Goal: Information Seeking & Learning: Learn about a topic

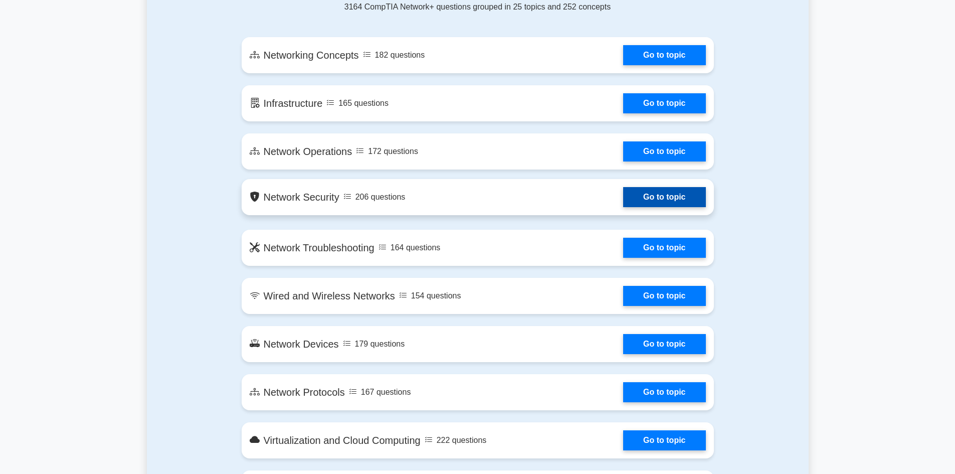
scroll to position [552, 0]
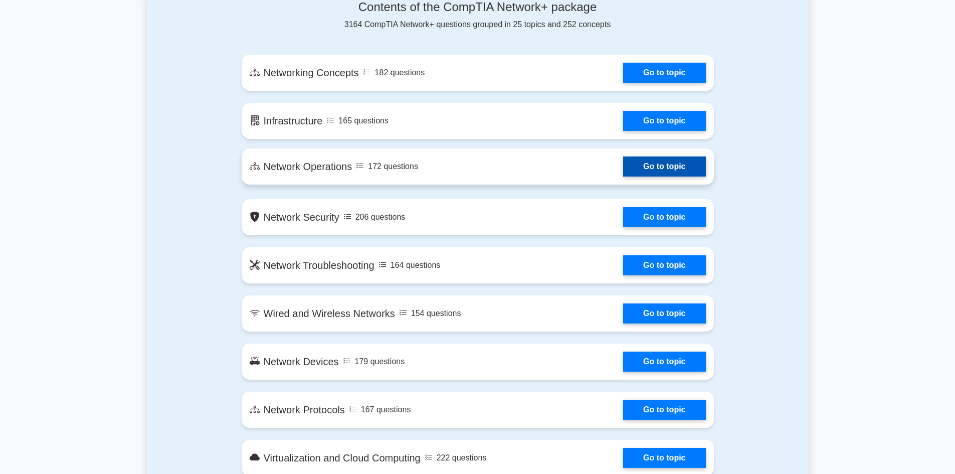
click at [658, 168] on link "Go to topic" at bounding box center [664, 166] width 82 height 20
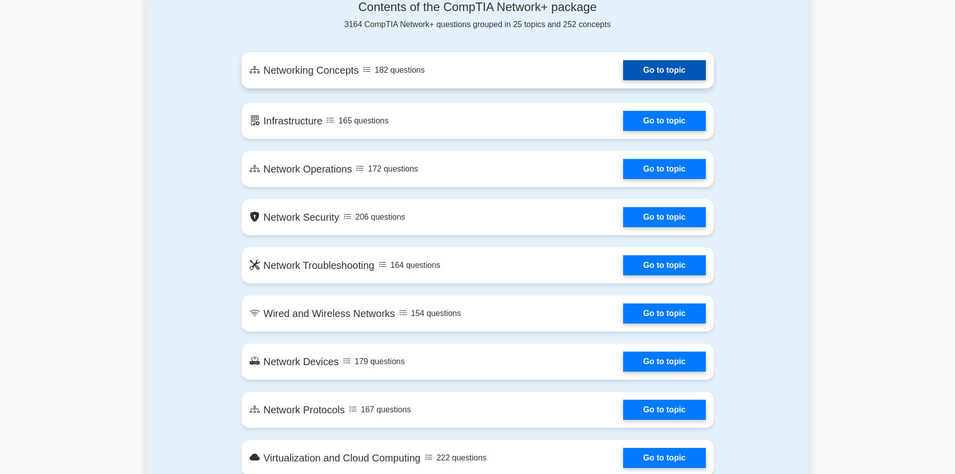
click at [668, 70] on link "Go to topic" at bounding box center [664, 70] width 82 height 20
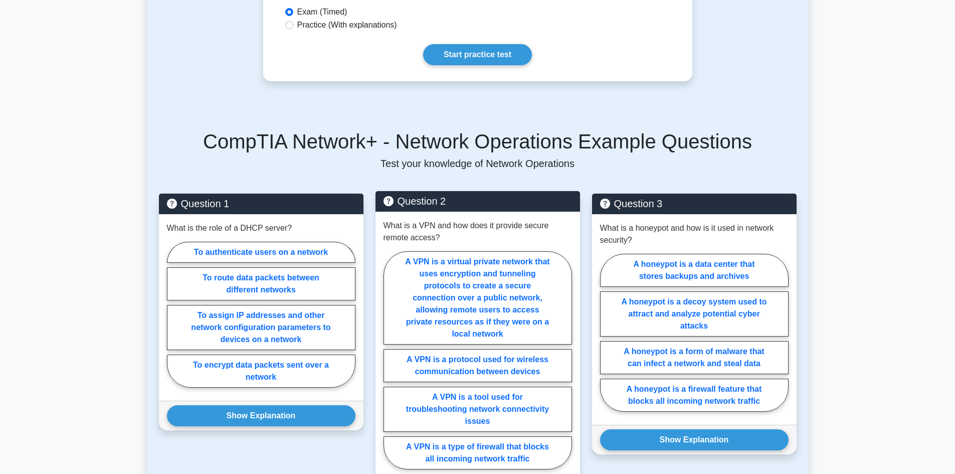
scroll to position [401, 0]
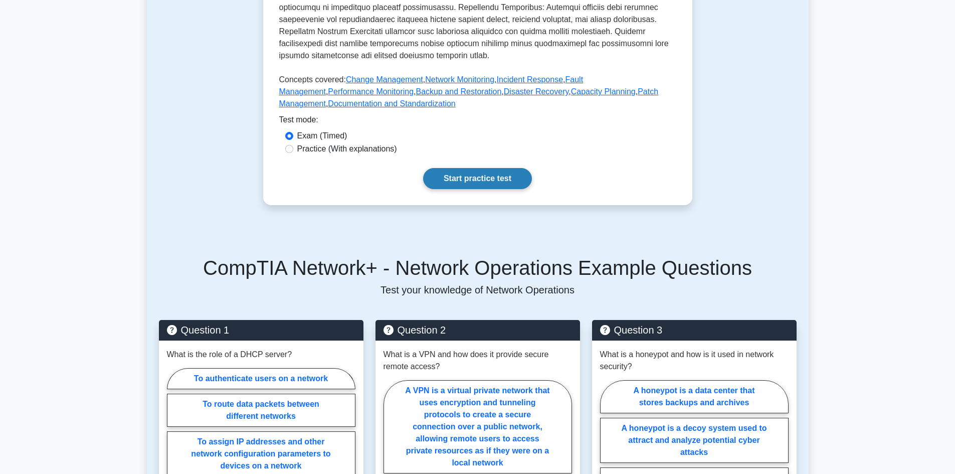
click at [496, 173] on link "Start practice test" at bounding box center [477, 178] width 109 height 21
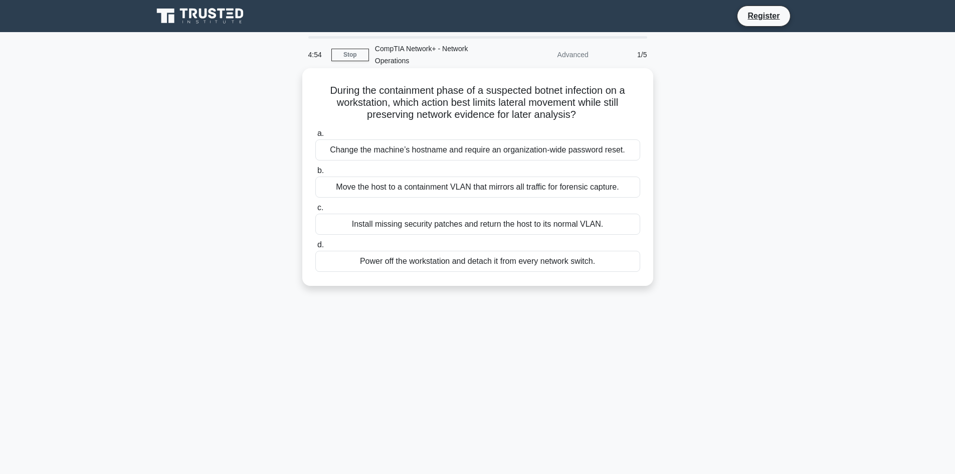
click at [444, 152] on div "Change the machine’s hostname and require an organization-wide password reset." at bounding box center [477, 149] width 325 height 21
click at [315, 137] on input "a. Change the machine’s hostname and require an organization-wide password rese…" at bounding box center [315, 133] width 0 height 7
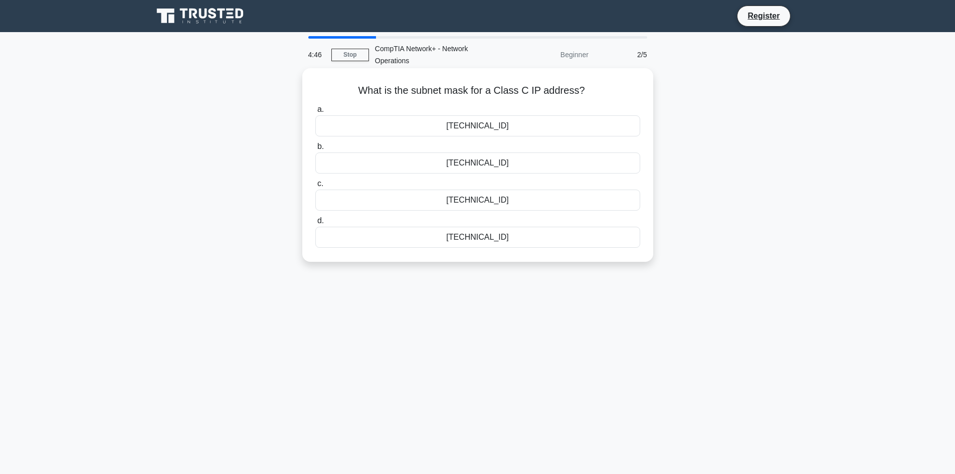
click at [513, 164] on div "[TECHNICAL_ID]" at bounding box center [477, 162] width 325 height 21
click at [315, 150] on input "b. [TECHNICAL_ID]" at bounding box center [315, 146] width 0 height 7
click at [492, 198] on div "10km" at bounding box center [477, 200] width 325 height 21
click at [315, 187] on input "c. 10km" at bounding box center [315, 184] width 0 height 7
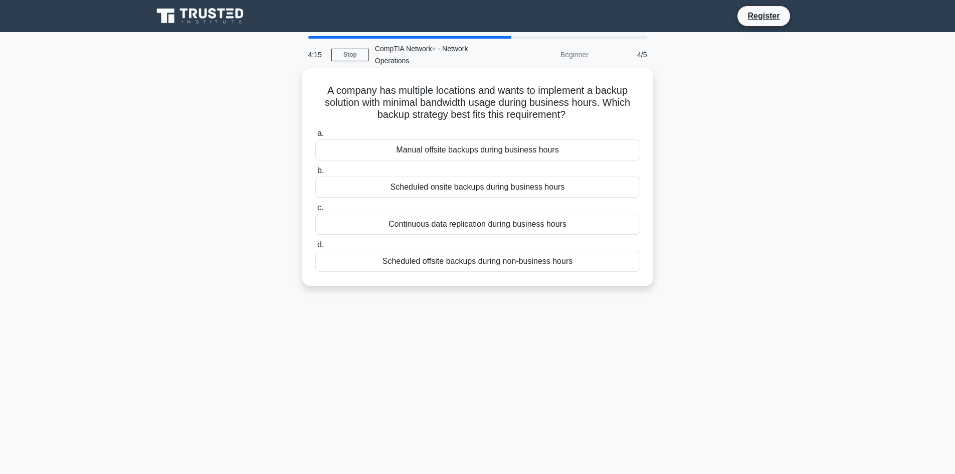
click at [554, 263] on div "Scheduled offsite backups during non-business hours" at bounding box center [477, 261] width 325 height 21
click at [315, 248] on input "d. Scheduled offsite backups during non-business hours" at bounding box center [315, 245] width 0 height 7
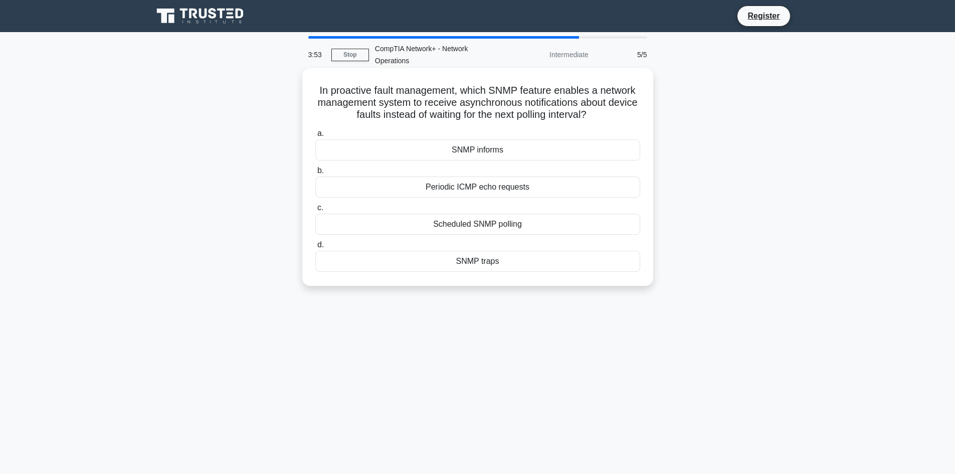
click at [498, 153] on div "SNMP informs" at bounding box center [477, 149] width 325 height 21
click at [315, 137] on input "a. SNMP informs" at bounding box center [315, 133] width 0 height 7
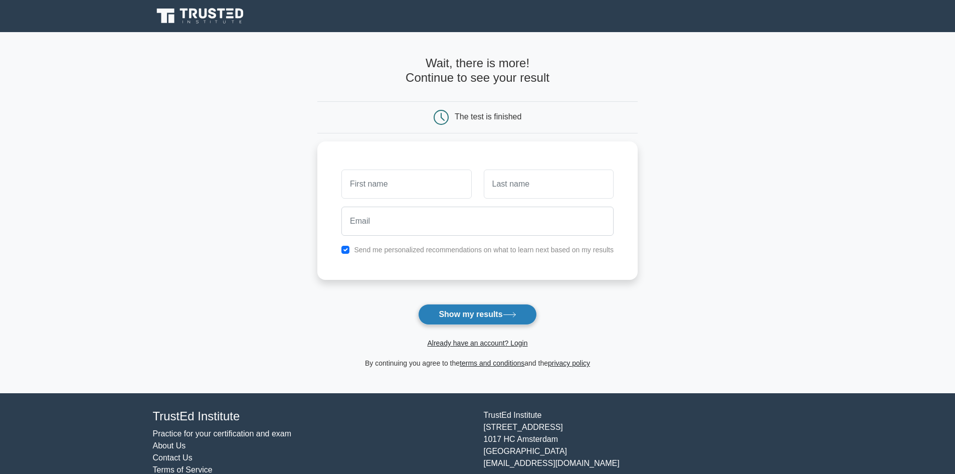
click at [494, 313] on button "Show my results" at bounding box center [477, 314] width 118 height 21
type input "jonas"
click at [523, 184] on input "text" at bounding box center [549, 181] width 130 height 29
type input "bidan"
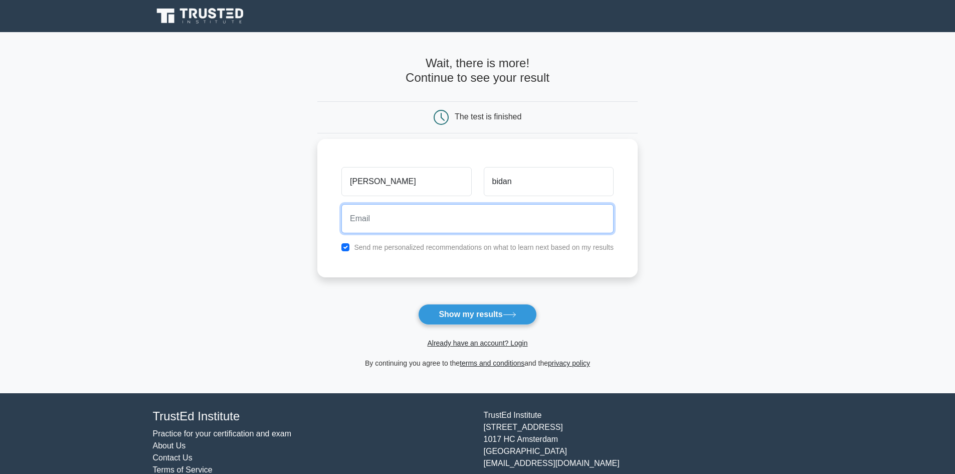
click at [558, 216] on input "email" at bounding box center [477, 218] width 272 height 29
click at [418, 304] on button "Show my results" at bounding box center [477, 314] width 118 height 21
click at [423, 219] on input "jonasbidan2@gmail;.com" at bounding box center [477, 218] width 272 height 29
type input "jonasbidan2@gmail.com"
click at [418, 304] on button "Show my results" at bounding box center [477, 314] width 118 height 21
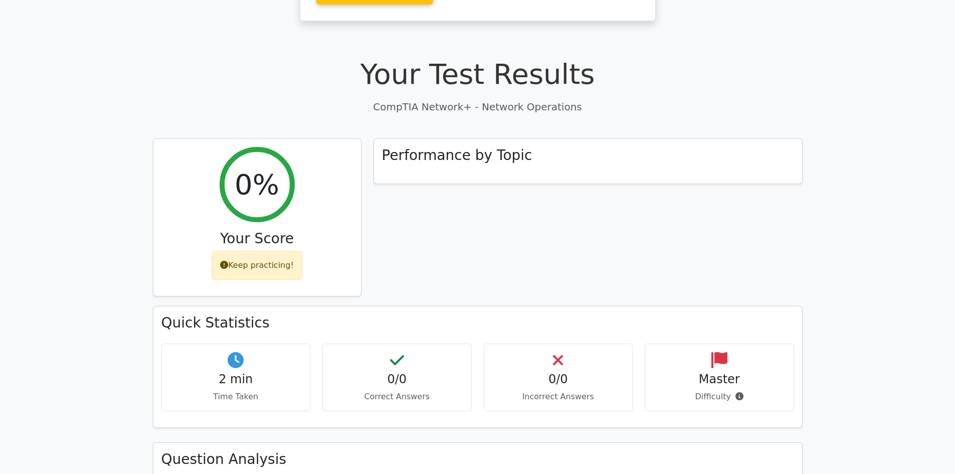
scroll to position [251, 0]
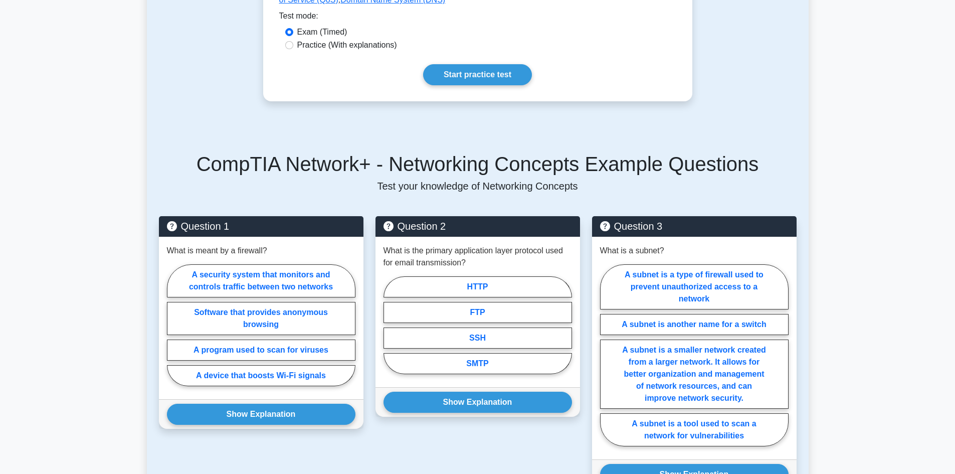
scroll to position [552, 0]
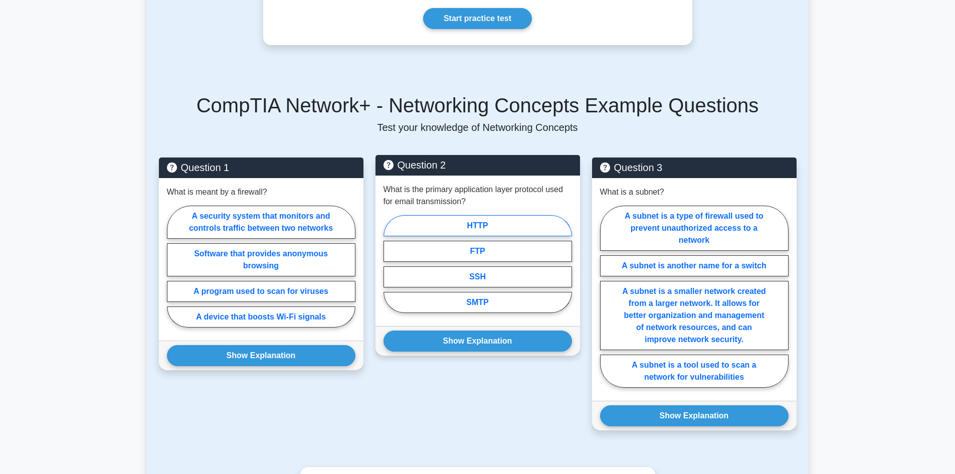
click at [498, 215] on label "HTTP" at bounding box center [478, 225] width 189 height 21
click at [390, 264] on input "HTTP" at bounding box center [387, 267] width 7 height 7
radio input "true"
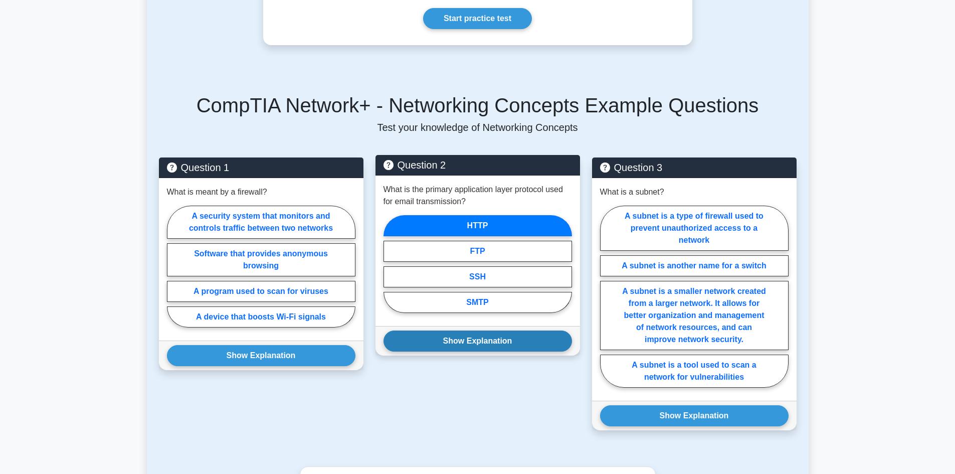
click at [509, 330] on button "Show Explanation" at bounding box center [478, 340] width 189 height 21
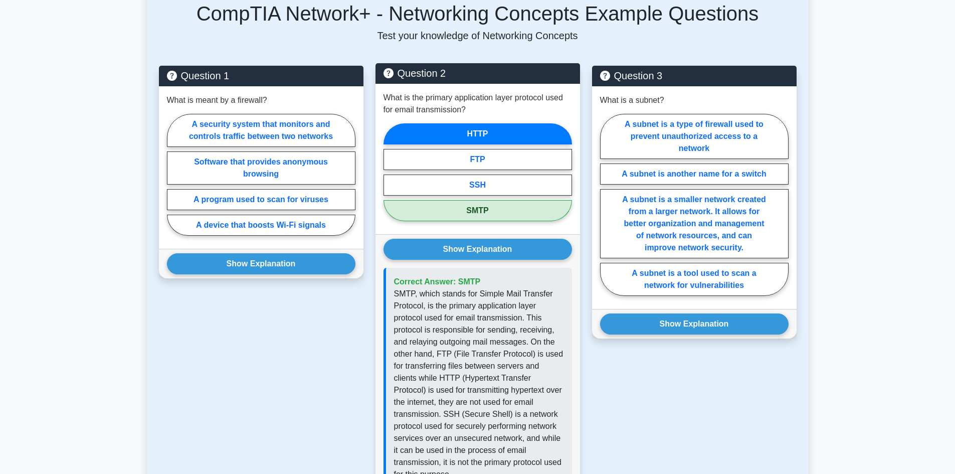
scroll to position [652, 0]
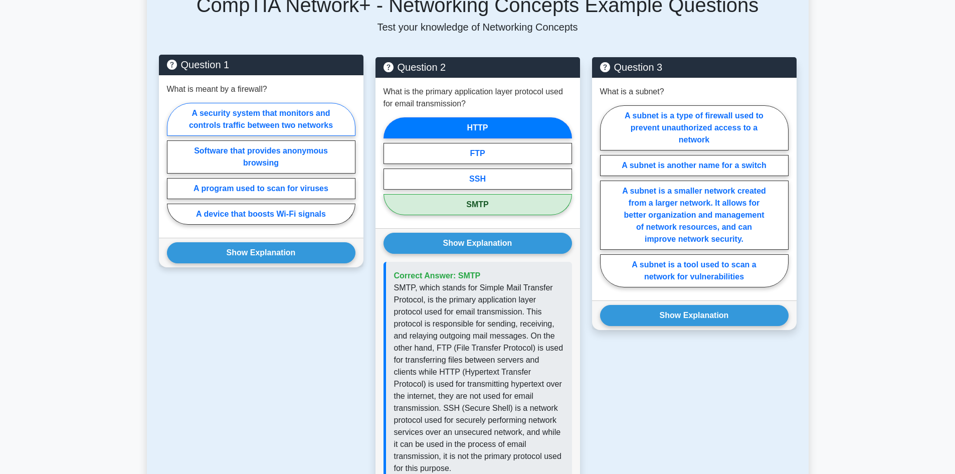
click at [290, 108] on label "A security system that monitors and controls traffic between two networks" at bounding box center [261, 119] width 189 height 33
click at [173, 163] on input "A security system that monitors and controls traffic between two networks" at bounding box center [170, 166] width 7 height 7
radio input "true"
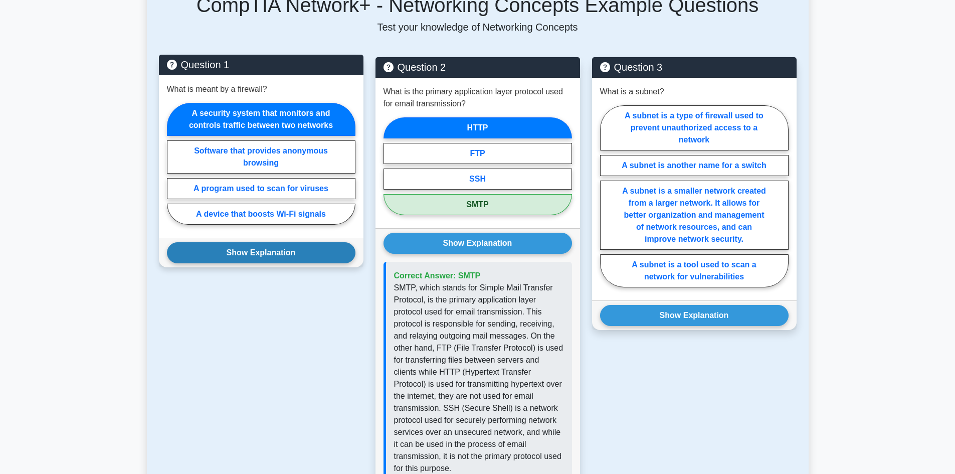
click at [298, 242] on button "Show Explanation" at bounding box center [261, 252] width 189 height 21
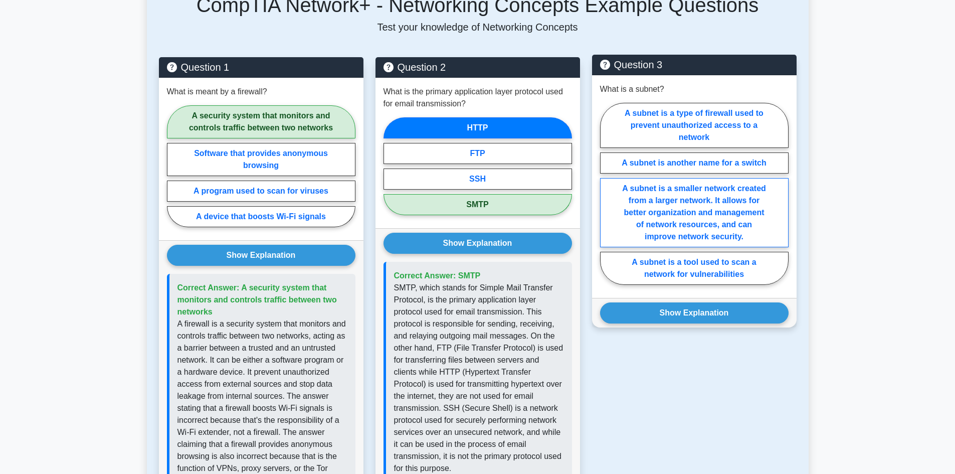
click at [732, 200] on label "A subnet is a smaller network created from a larger network. It allows for bett…" at bounding box center [694, 212] width 189 height 69
click at [607, 200] on input "A subnet is a smaller network created from a larger network. It allows for bett…" at bounding box center [603, 197] width 7 height 7
radio input "true"
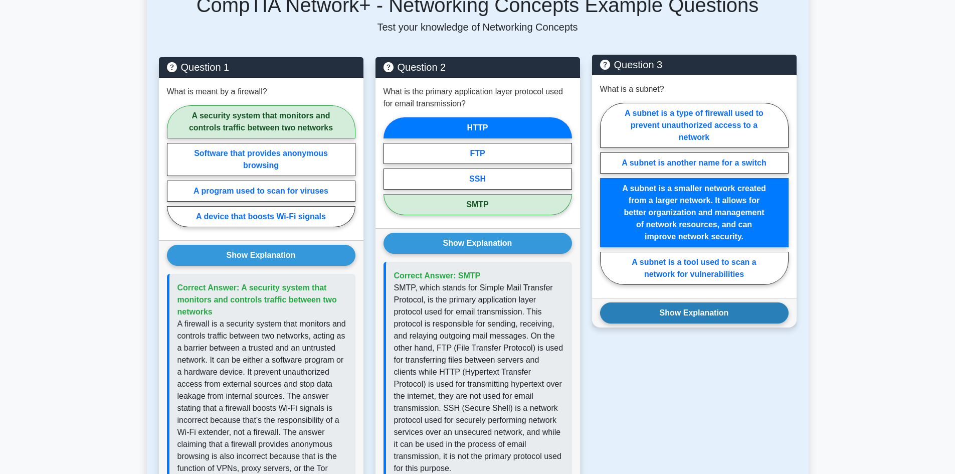
click at [723, 302] on button "Show Explanation" at bounding box center [694, 312] width 189 height 21
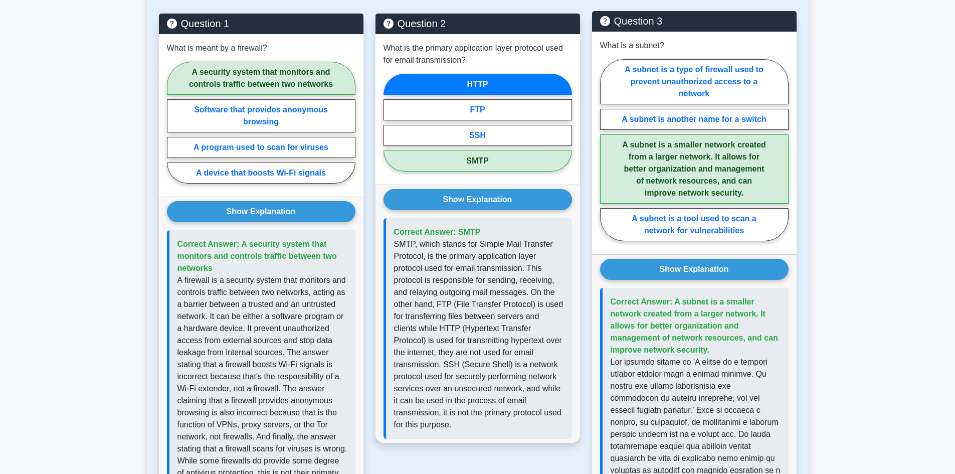
scroll to position [752, 0]
